Goal: Task Accomplishment & Management: Manage account settings

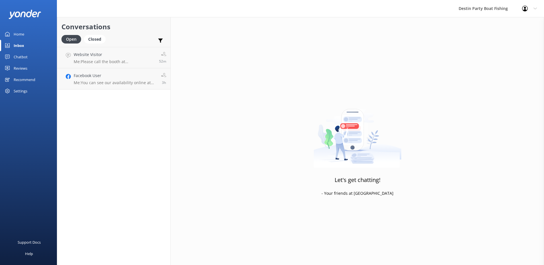
click at [23, 65] on div "Reviews" at bounding box center [21, 68] width 14 height 11
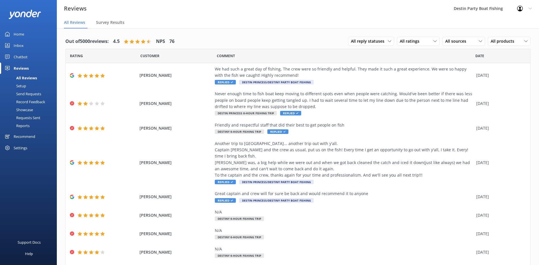
click at [25, 45] on link "Inbox" at bounding box center [28, 45] width 57 height 11
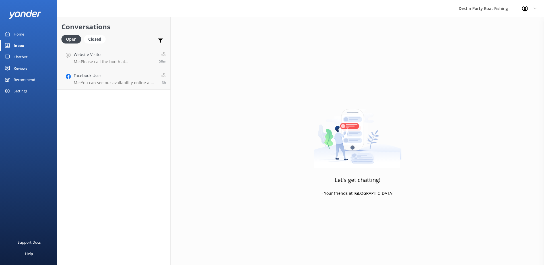
click at [18, 66] on div "Reviews" at bounding box center [21, 68] width 14 height 11
